Goal: Contribute content

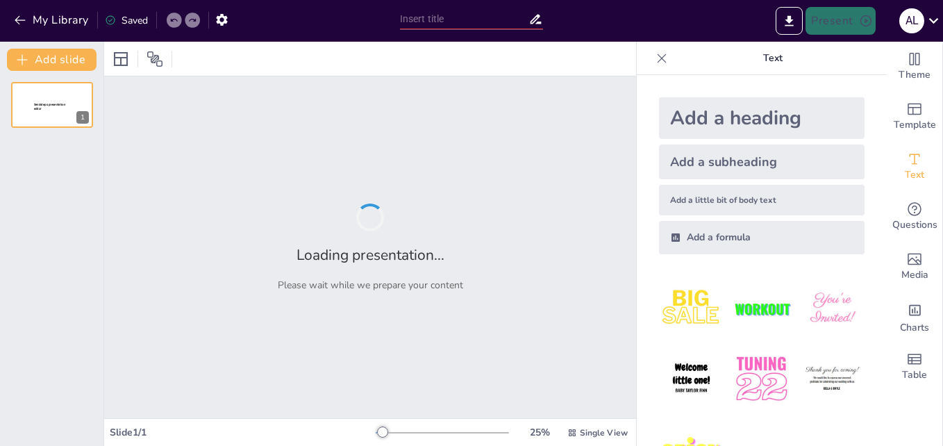
type input "Etapas del Proceso Psicodiagnóstico: Desde el Inicio hasta el Cierre"
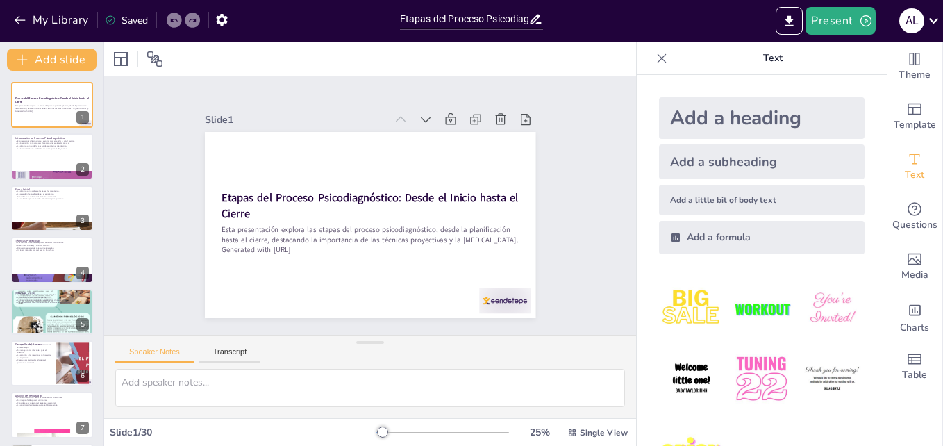
checkbox input "true"
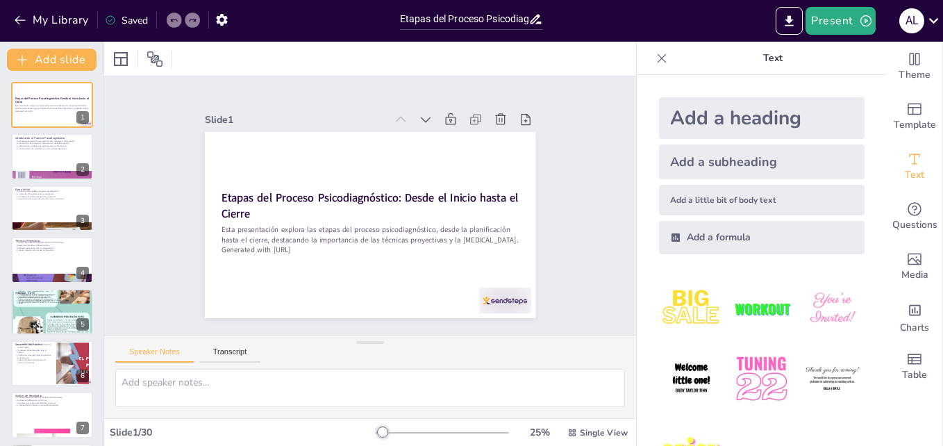
checkbox input "true"
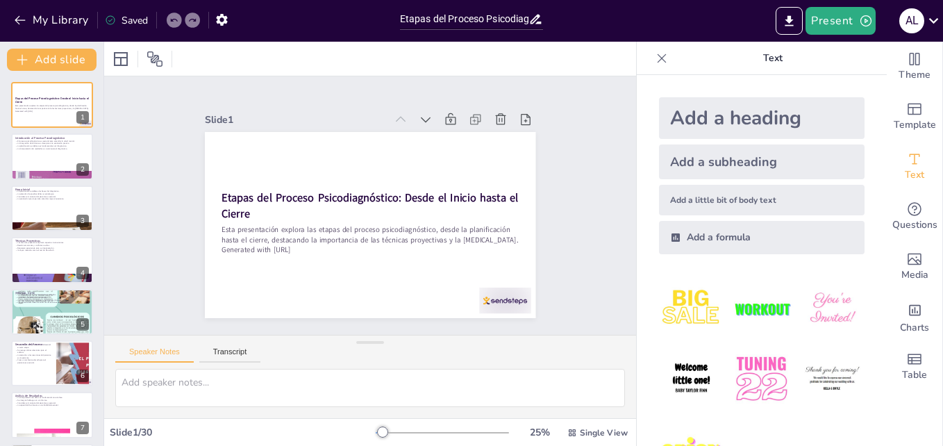
checkbox input "true"
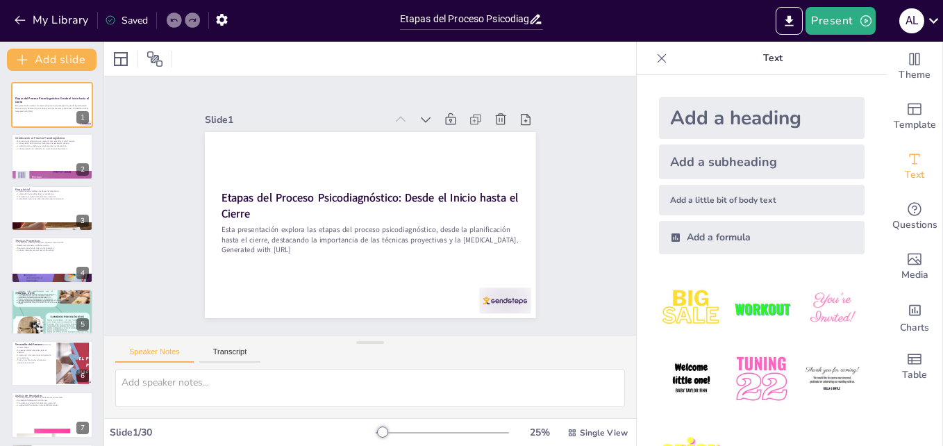
checkbox input "true"
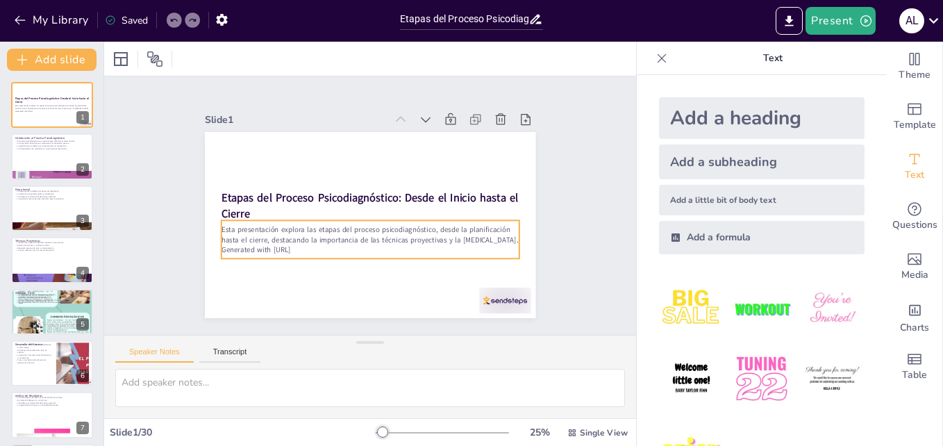
checkbox input "true"
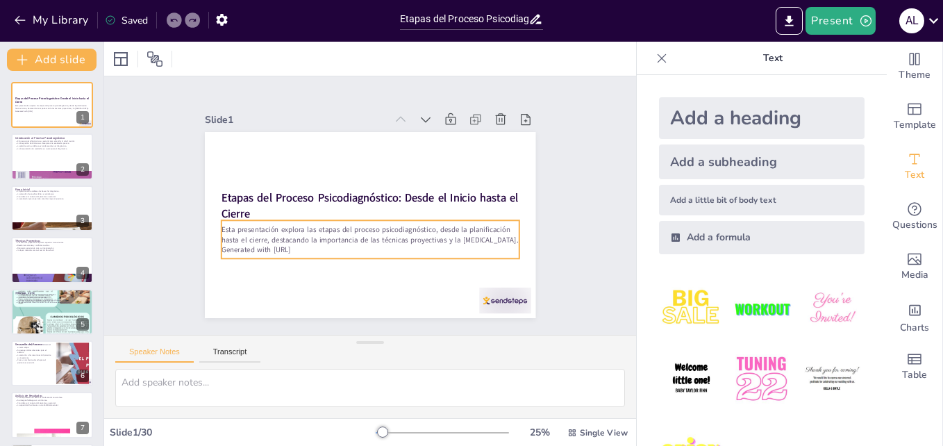
checkbox input "true"
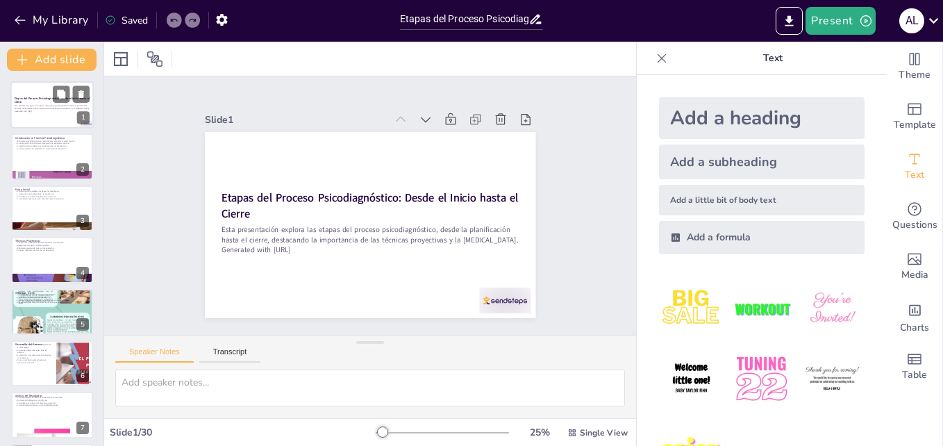
checkbox input "true"
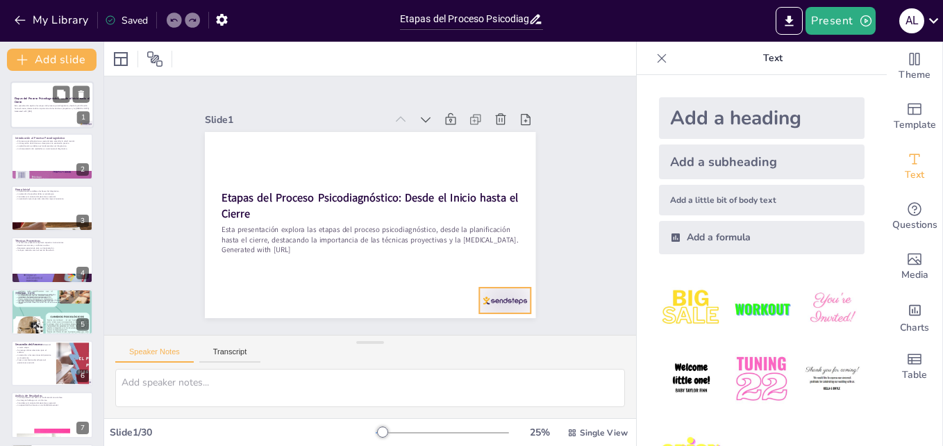
checkbox input "true"
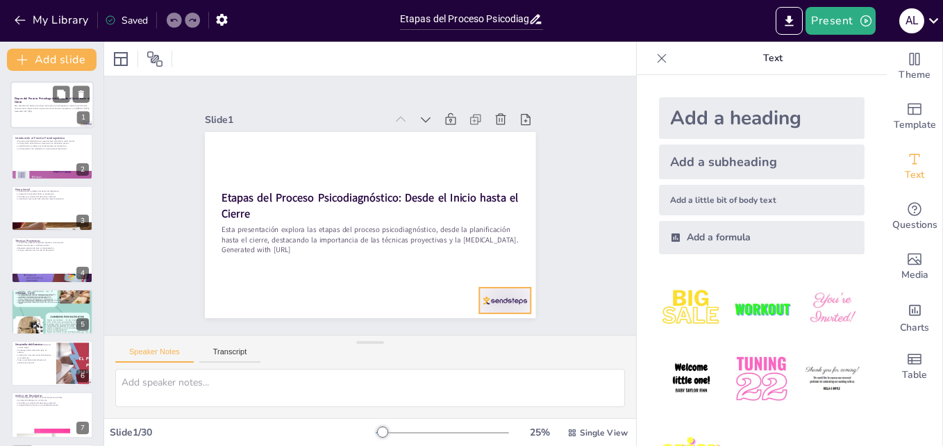
checkbox input "true"
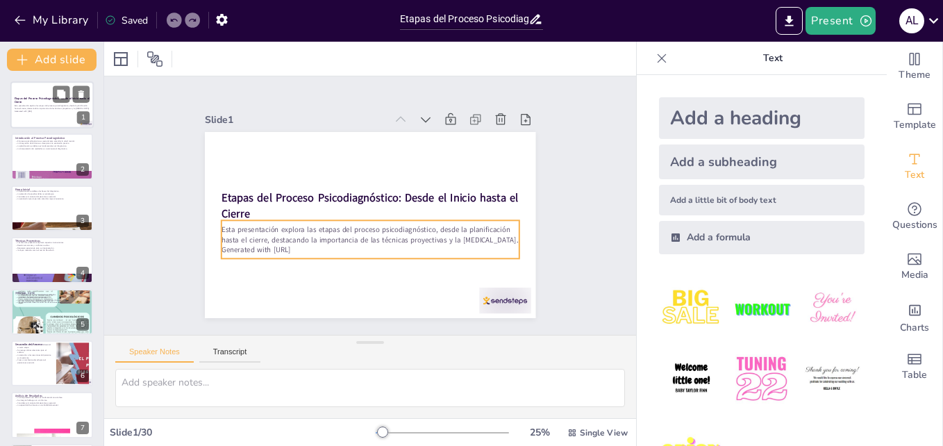
checkbox input "true"
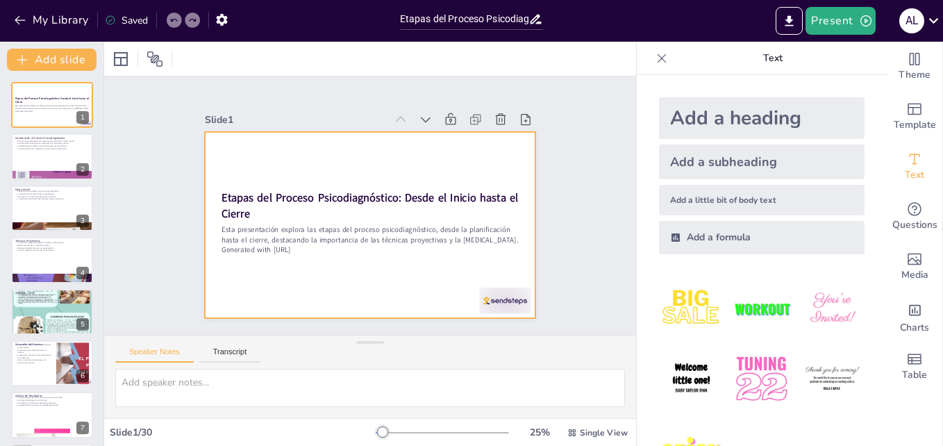
checkbox input "true"
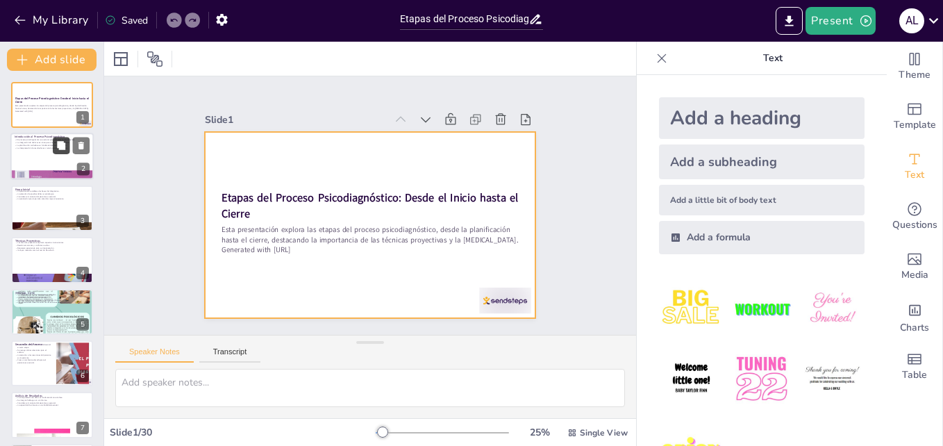
checkbox input "true"
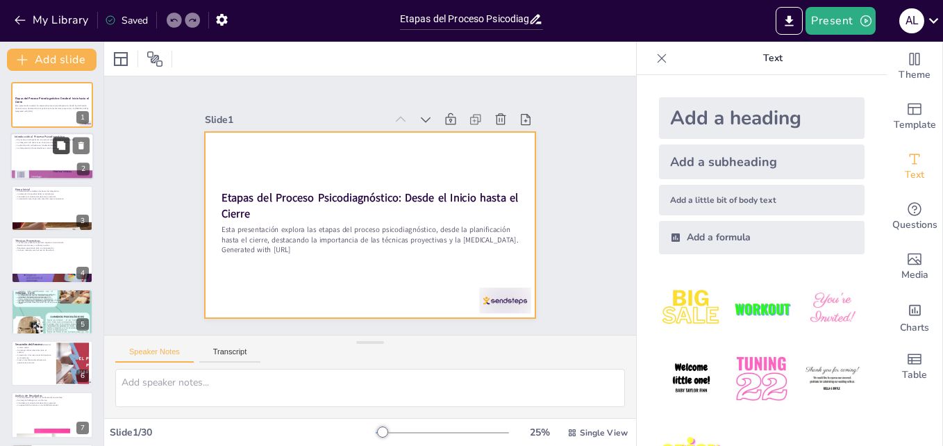
checkbox input "true"
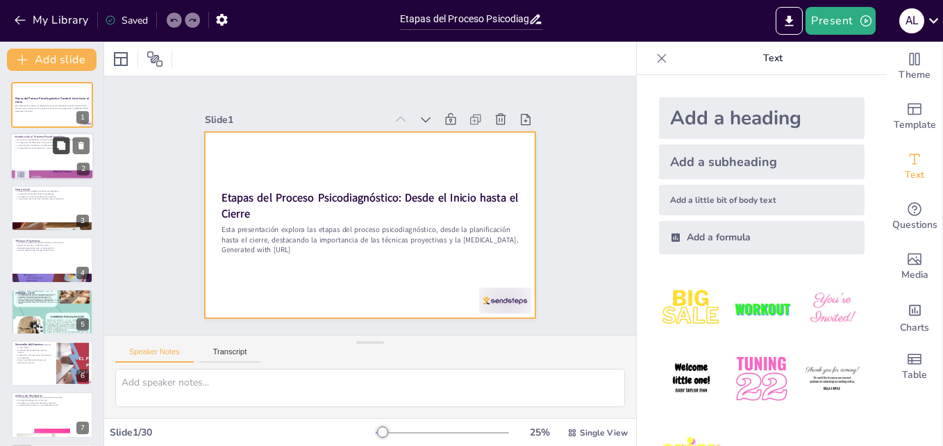
checkbox input "true"
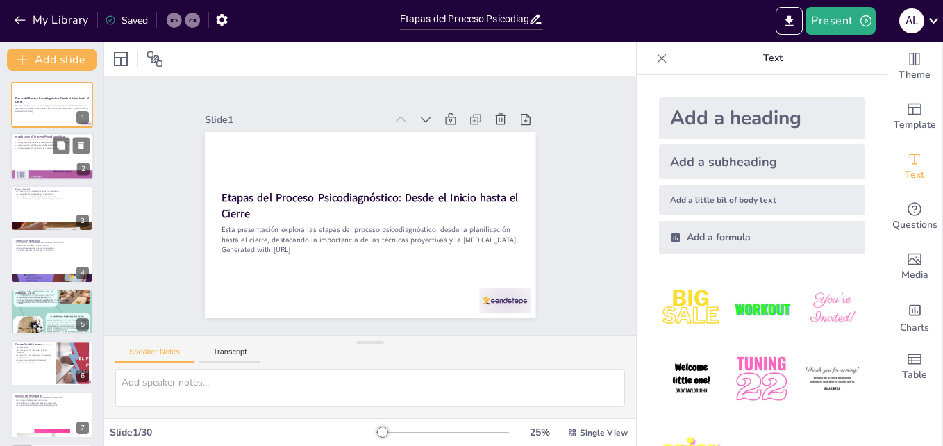
checkbox input "true"
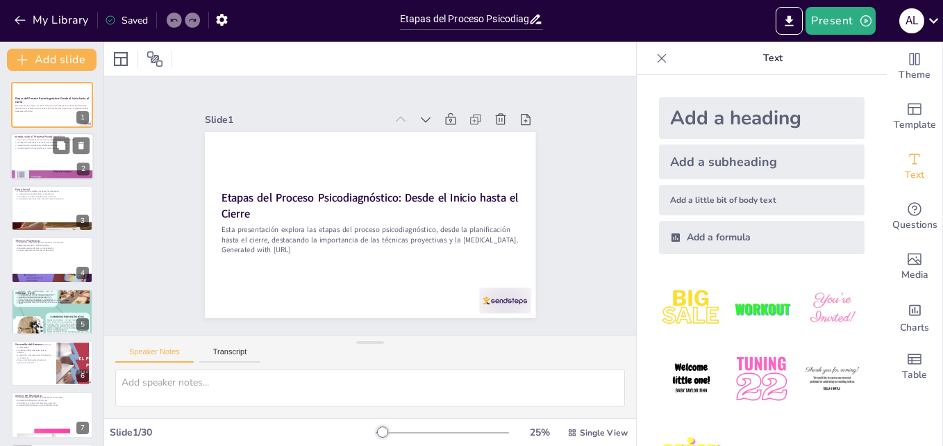
checkbox input "true"
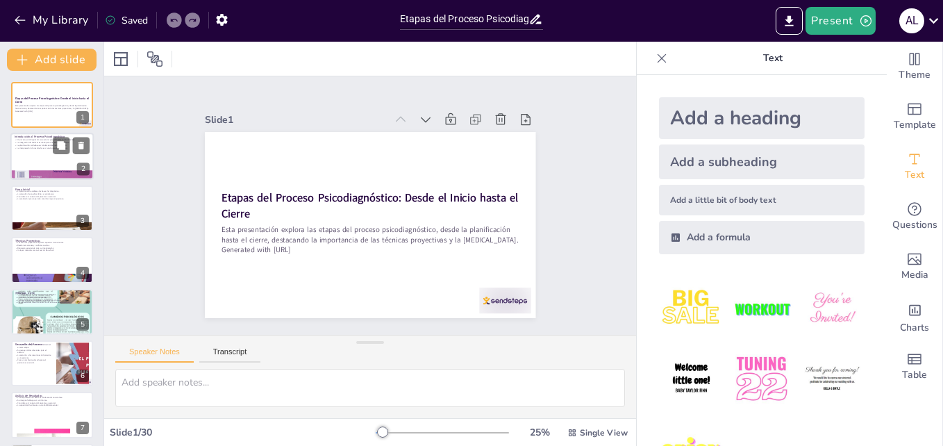
click at [27, 147] on p "La interpretación de resultados es crucial para el diagnóstico." at bounding box center [52, 148] width 75 height 3
type textarea "La salud mental es un aspecto crucial de la vida de cualquier individuo. Compre…"
checkbox input "true"
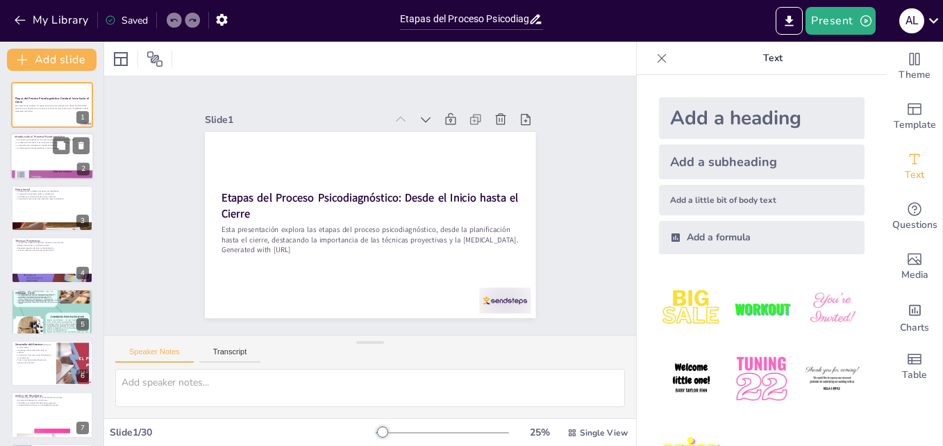
checkbox input "true"
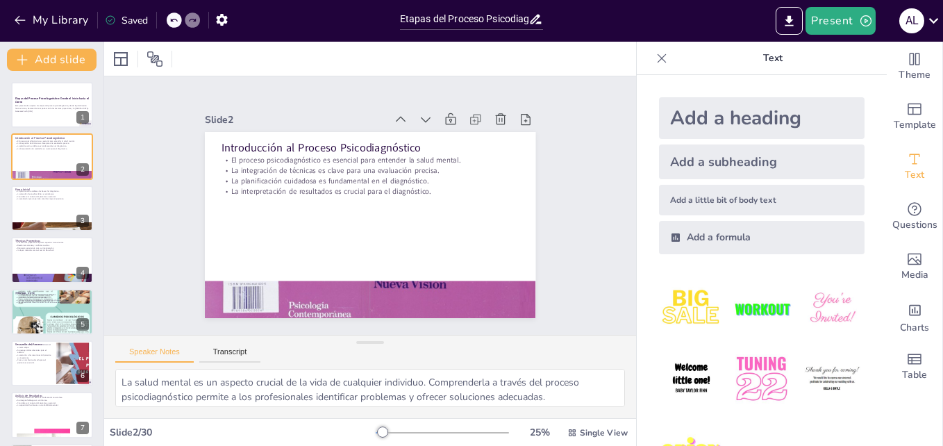
checkbox input "true"
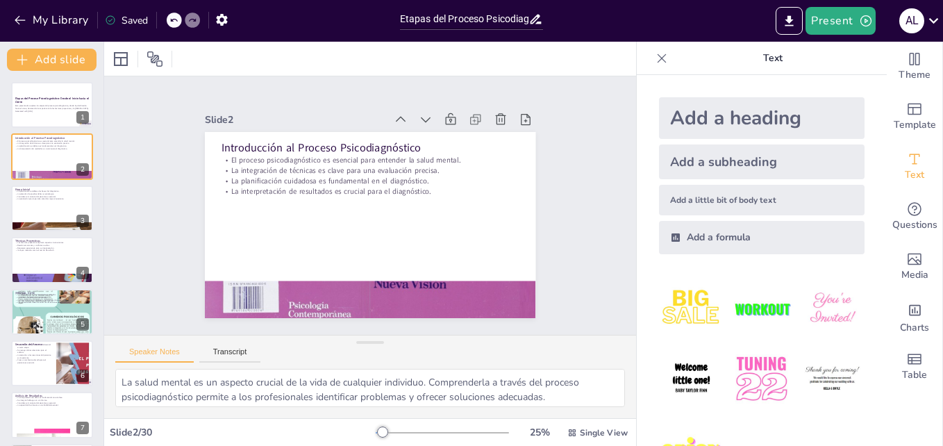
checkbox input "true"
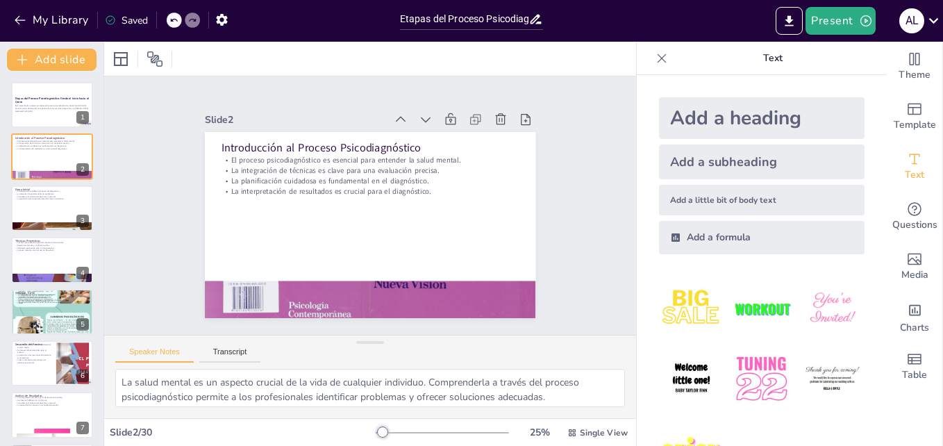
checkbox input "true"
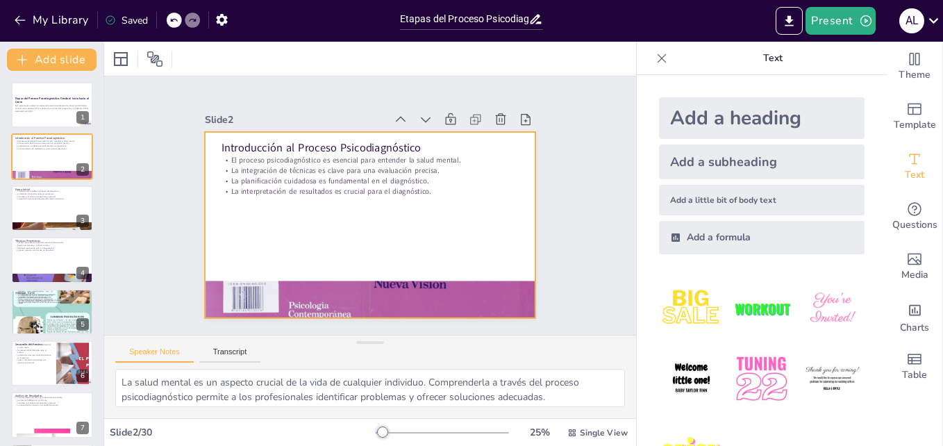
checkbox input "true"
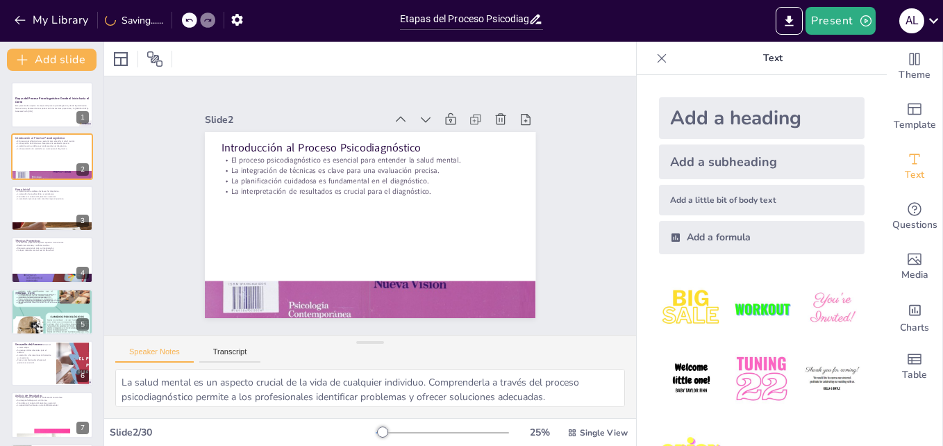
checkbox input "true"
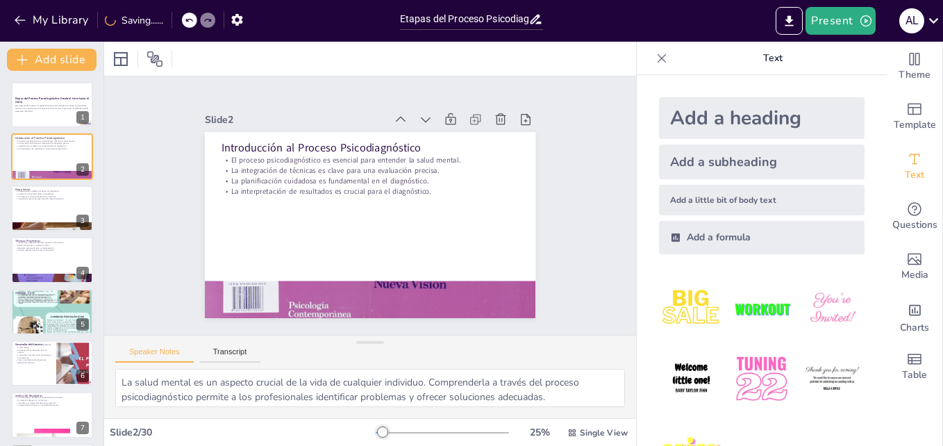
checkbox input "true"
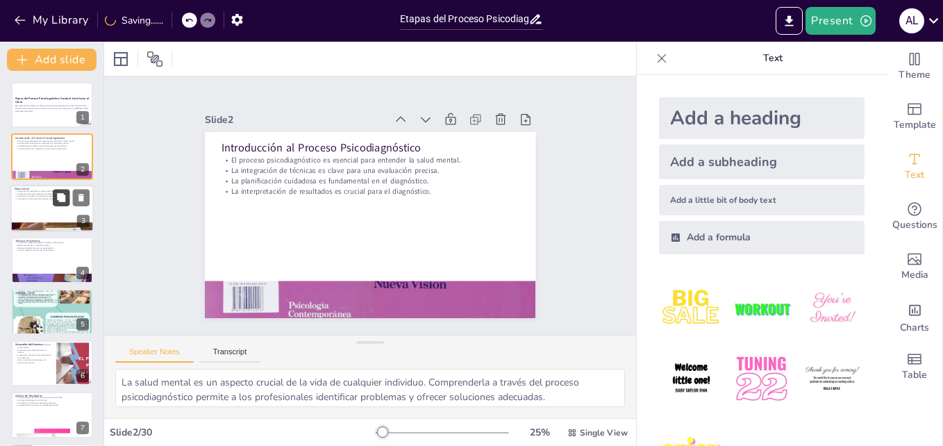
checkbox input "true"
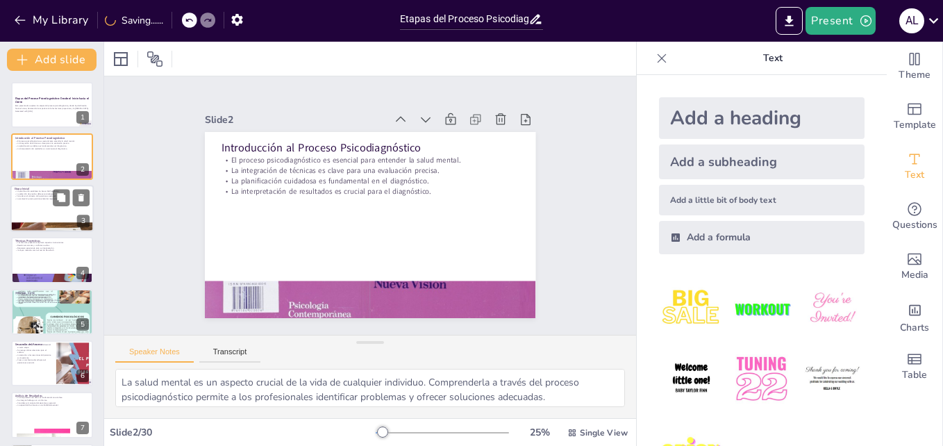
checkbox input "true"
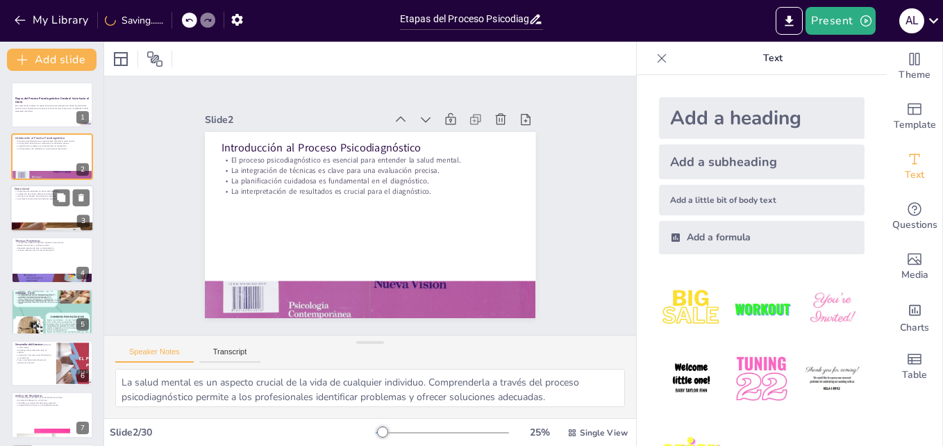
checkbox input "true"
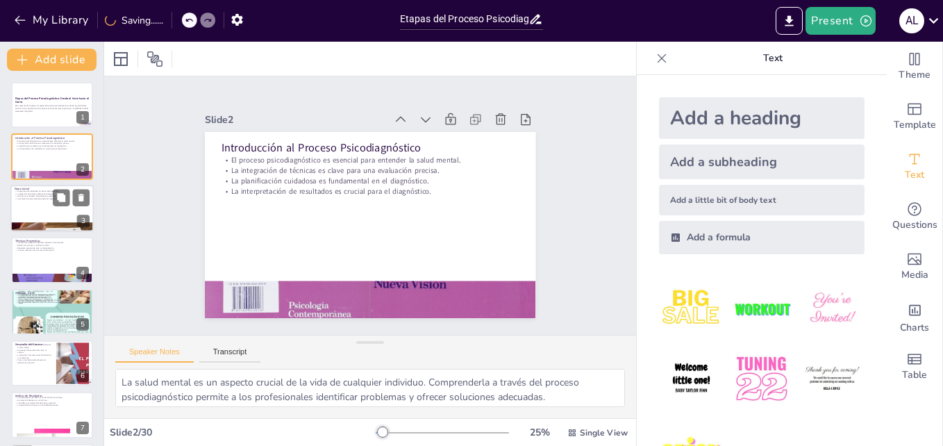
checkbox input "true"
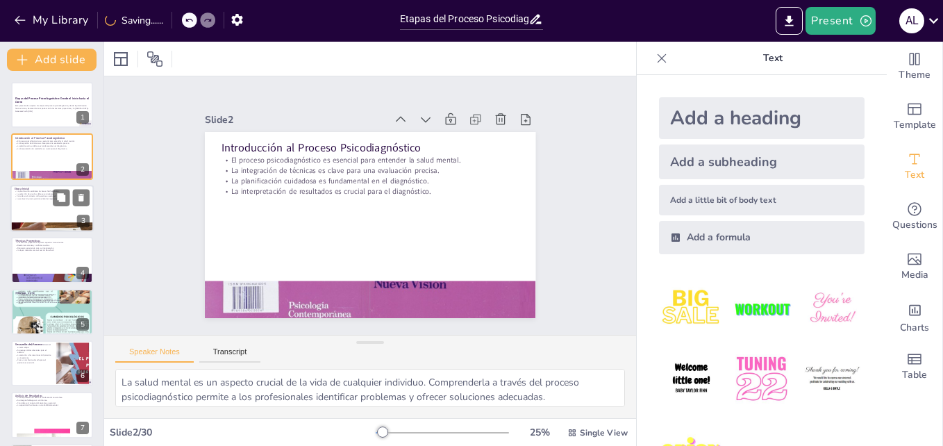
checkbox input "true"
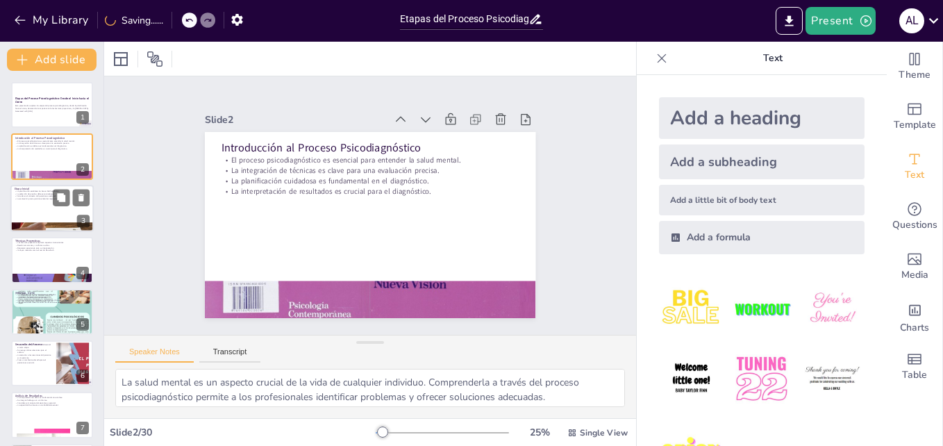
checkbox input "true"
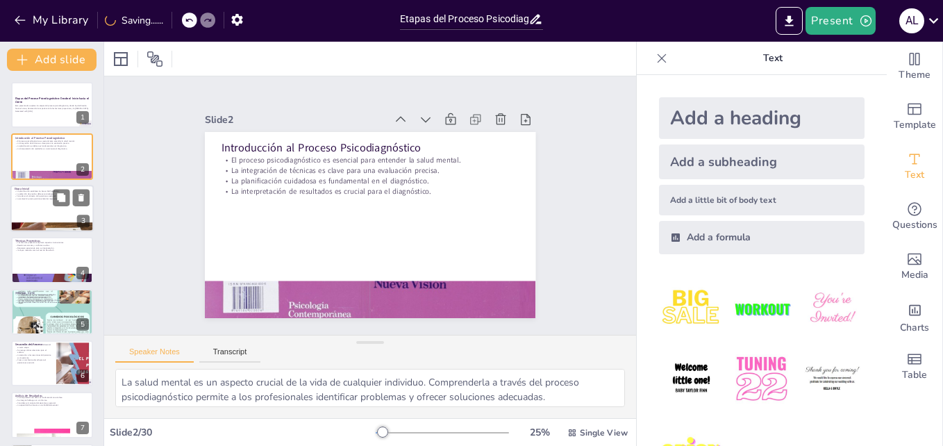
click at [40, 204] on div at bounding box center [51, 208] width 83 height 47
type textarea "Una planificación adecuada es fundamental para el éxito del proceso psicodiagnó…"
checkbox input "true"
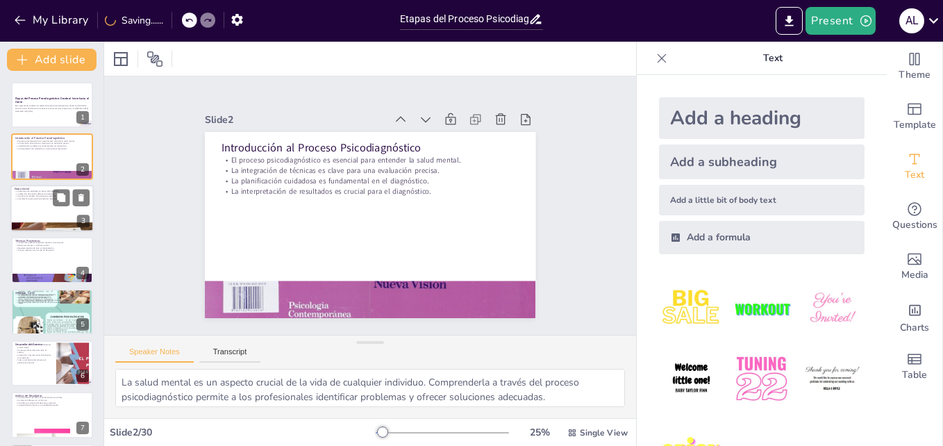
checkbox input "true"
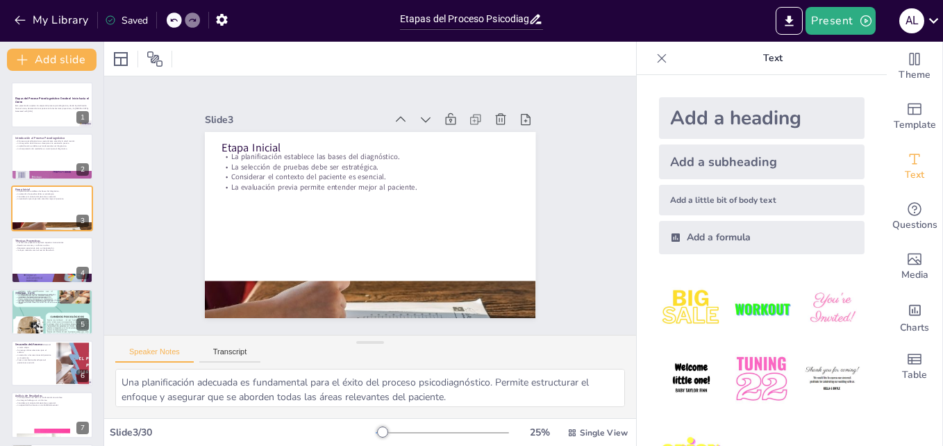
checkbox input "true"
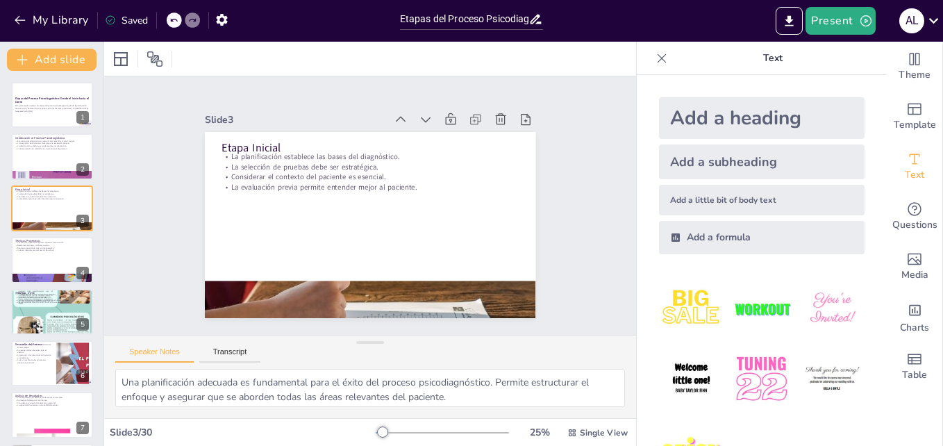
checkbox input "true"
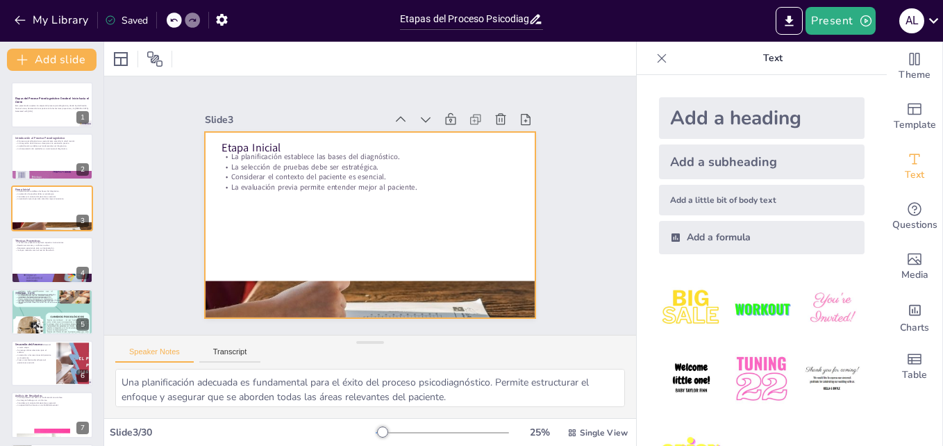
checkbox input "true"
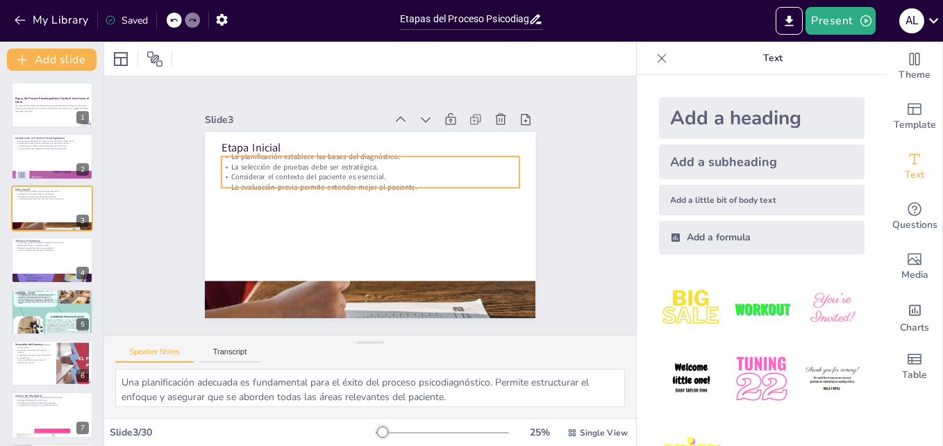
checkbox input "true"
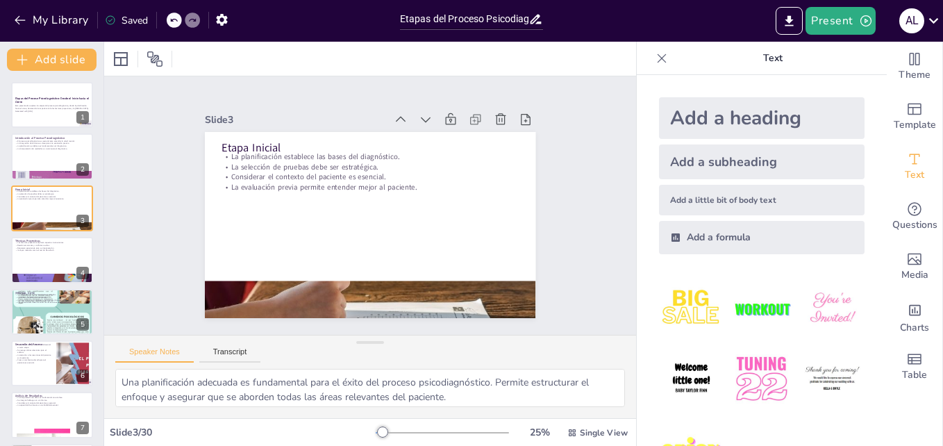
checkbox input "true"
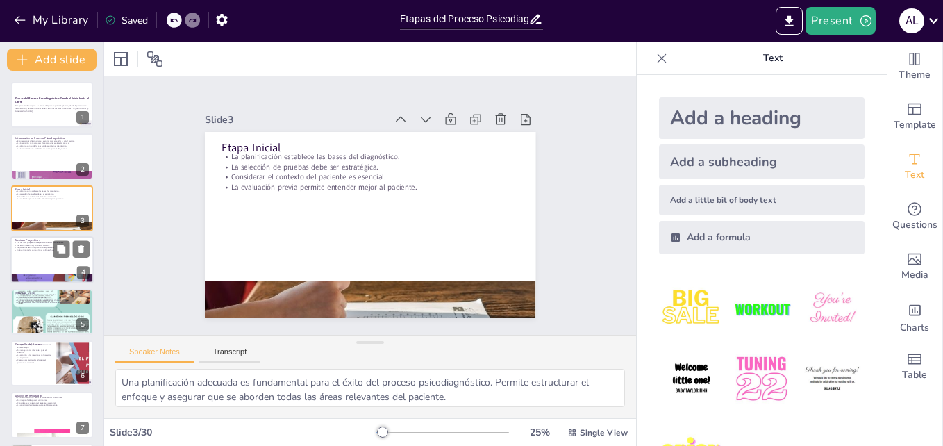
checkbox input "true"
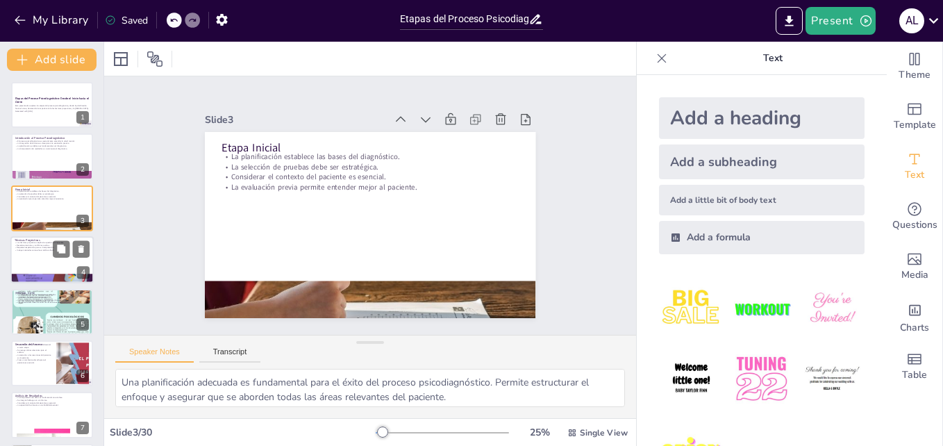
checkbox input "true"
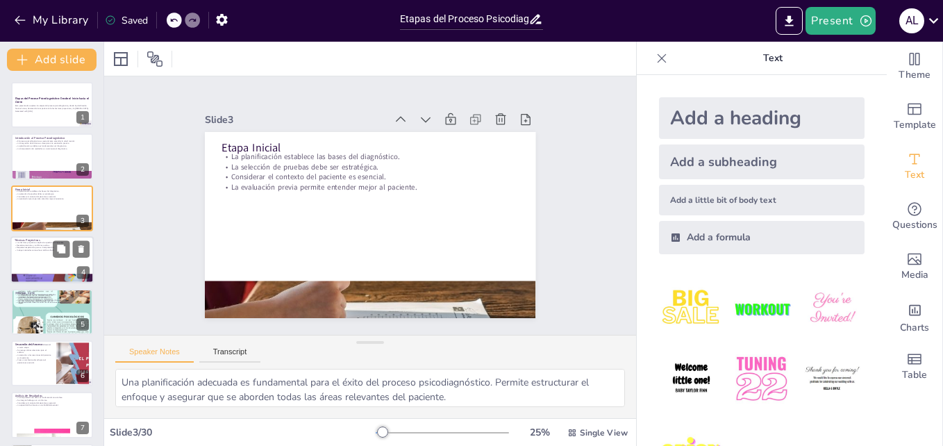
checkbox input "true"
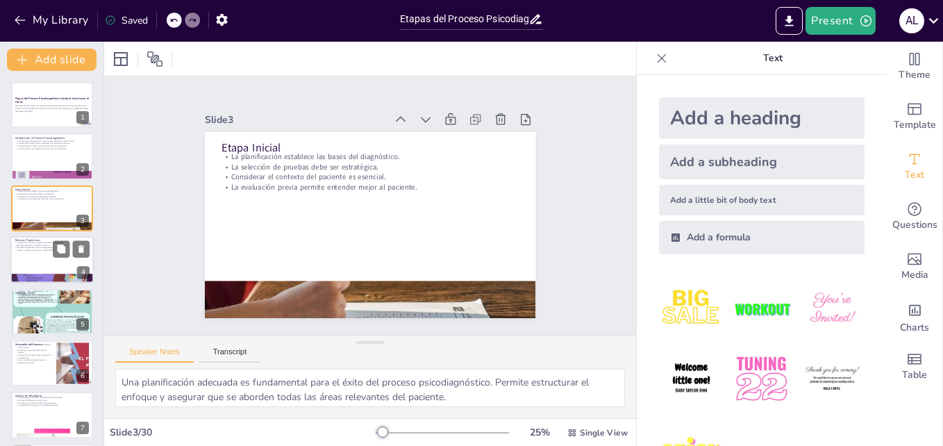
click at [27, 253] on div at bounding box center [51, 259] width 83 height 47
type textarea "Explorar el inconsciente es fundamental en psicología, ya que muchas de nuestra…"
checkbox input "true"
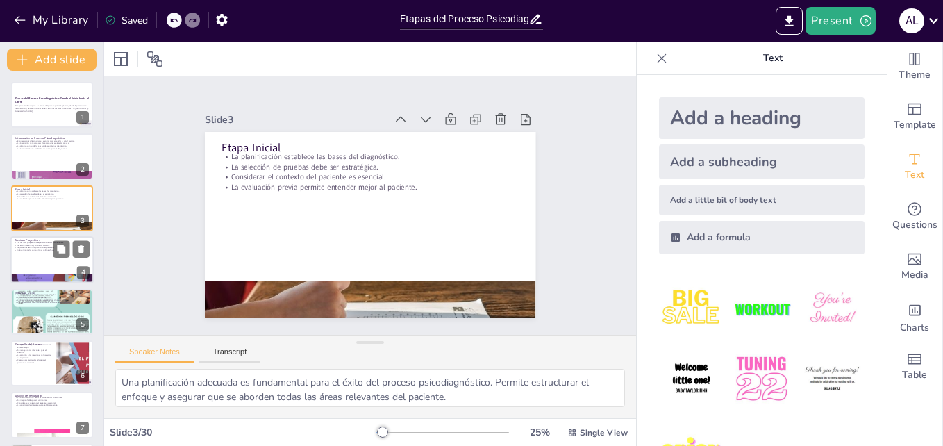
checkbox input "true"
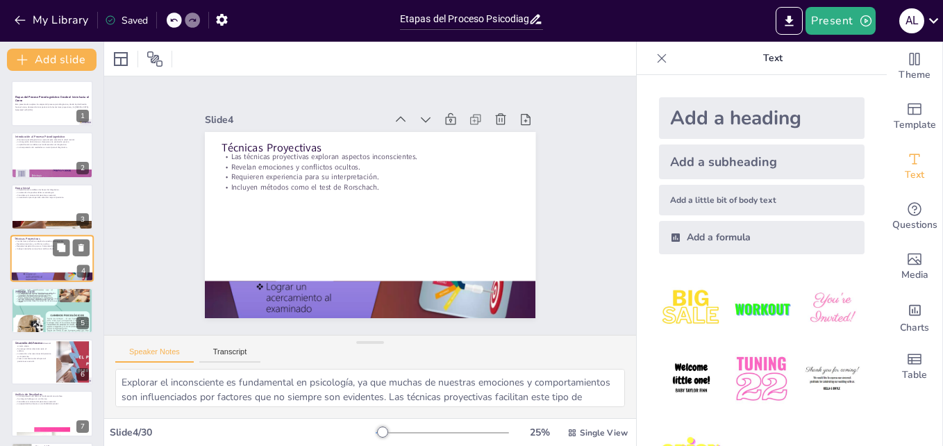
type textarea "Utilizar una variedad de métodos en la [MEDICAL_DATA] permite obtener un panora…"
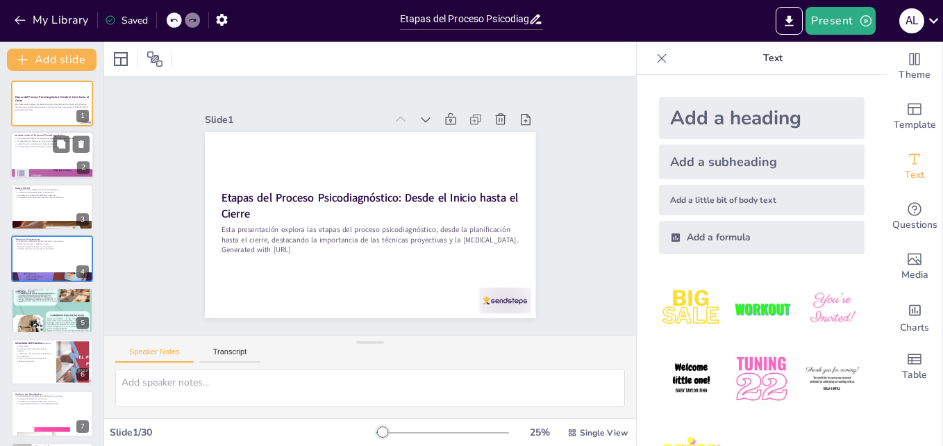
click at [37, 153] on div at bounding box center [51, 155] width 83 height 47
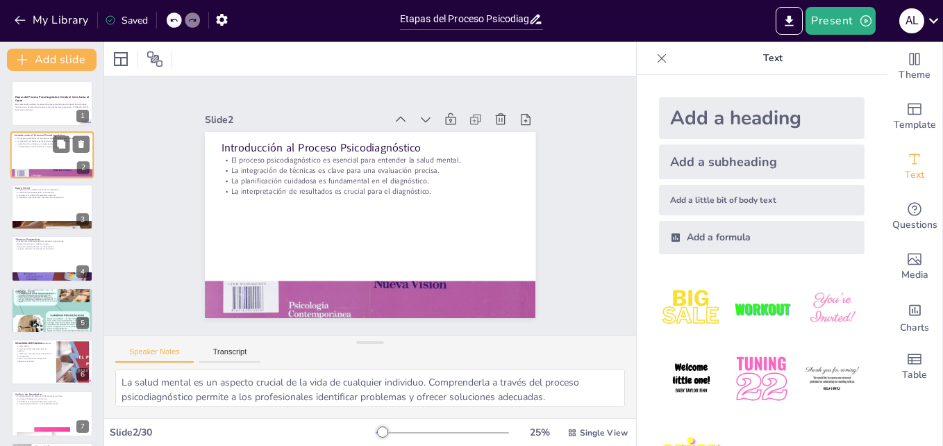
scroll to position [0, 0]
